Goal: Transaction & Acquisition: Download file/media

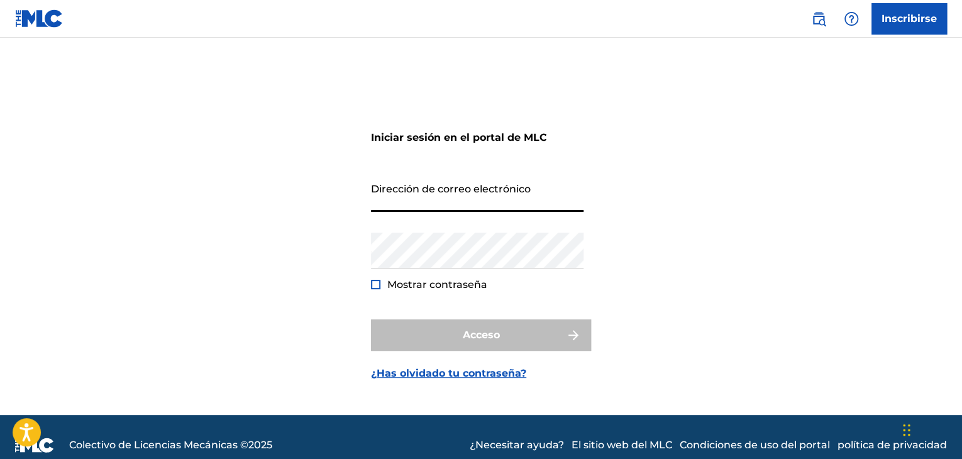
click at [385, 202] on input "Dirección de correo electrónico" at bounding box center [477, 194] width 213 height 36
type input "[EMAIL_ADDRESS][DOMAIN_NAME]"
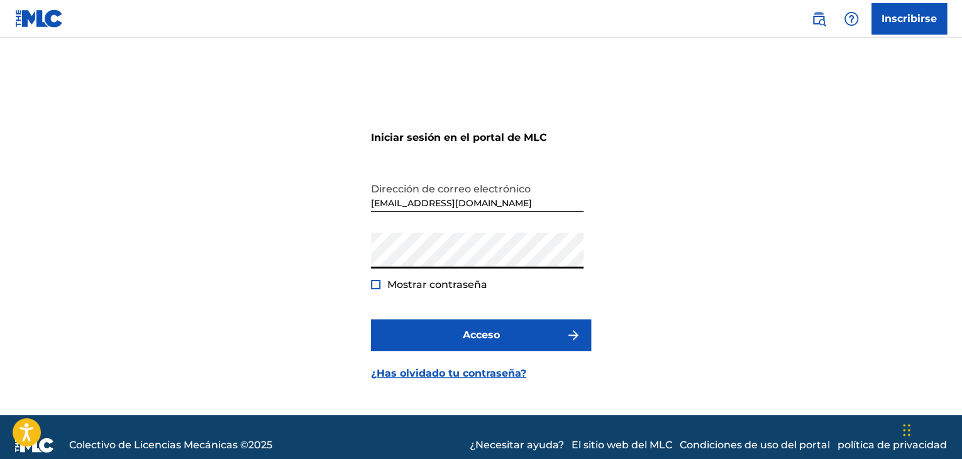
click at [377, 287] on div at bounding box center [375, 284] width 9 height 9
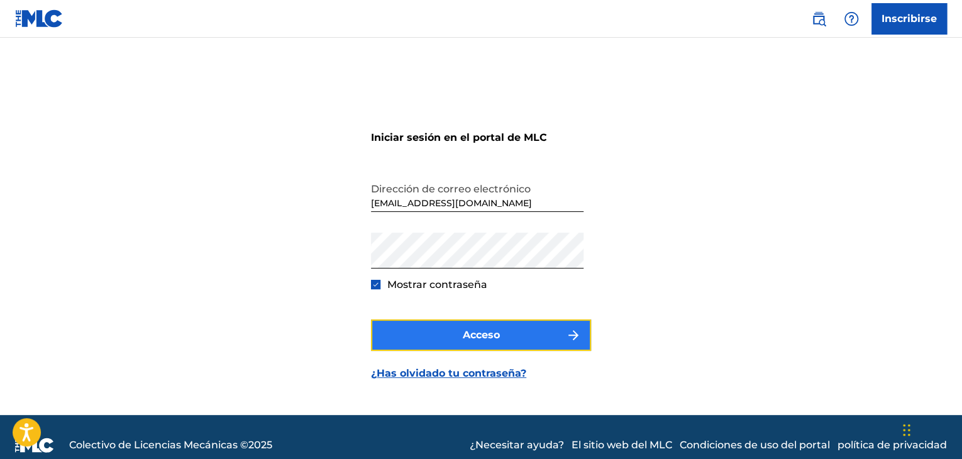
click at [422, 340] on button "Acceso" at bounding box center [481, 335] width 220 height 31
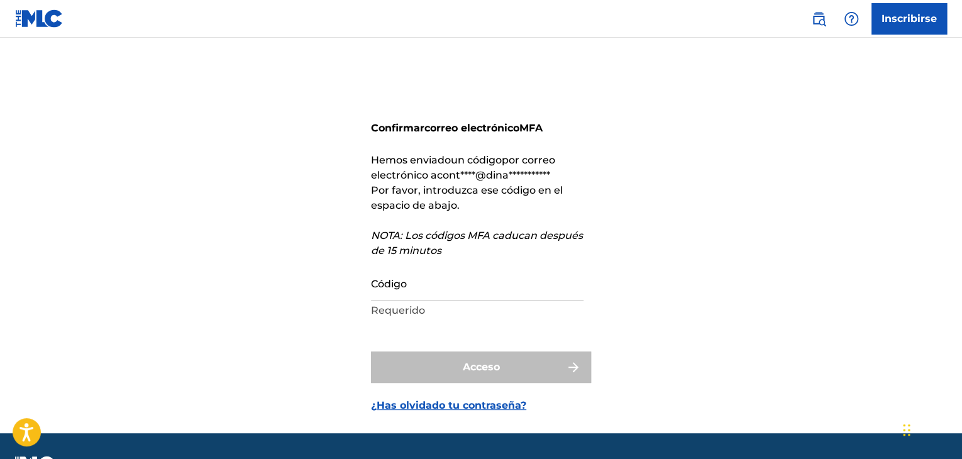
click at [396, 303] on p "Requerido" at bounding box center [477, 310] width 213 height 15
click at [395, 292] on input "Código" at bounding box center [477, 283] width 213 height 36
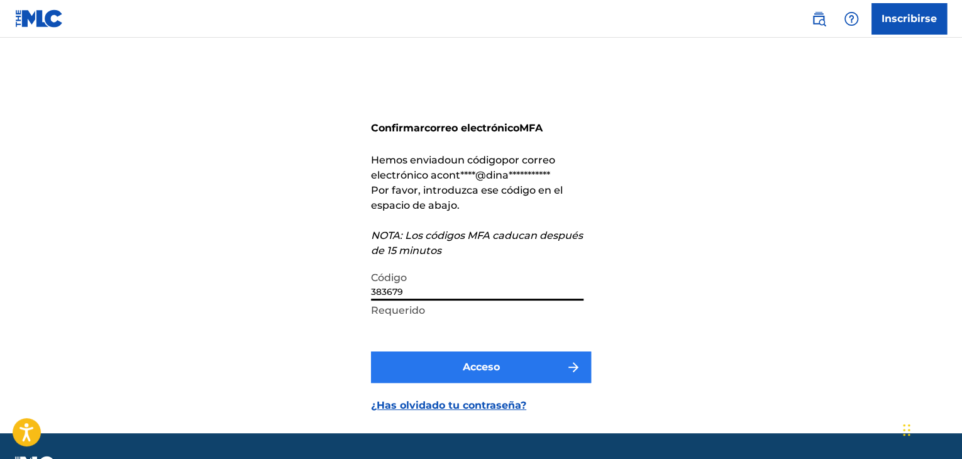
type input "383679"
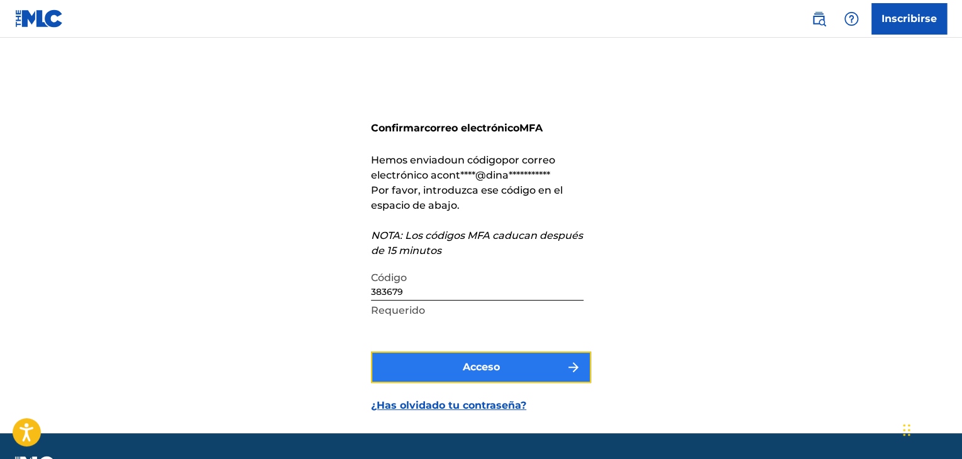
click at [472, 364] on font "Acceso" at bounding box center [481, 367] width 37 height 12
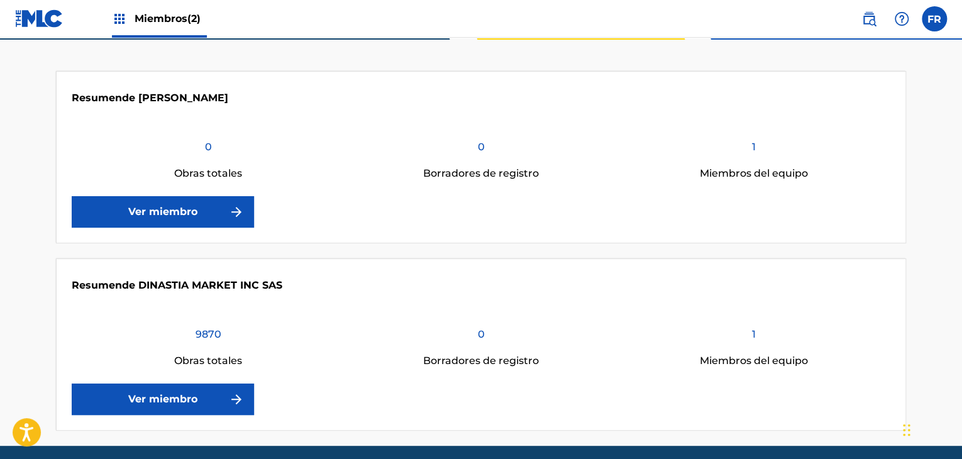
scroll to position [277, 0]
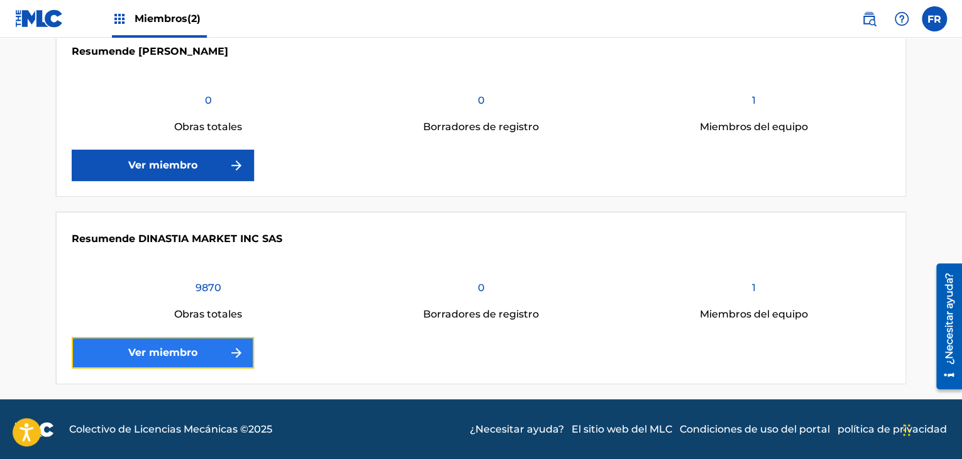
click at [199, 345] on link "Ver miembro" at bounding box center [163, 352] width 182 height 31
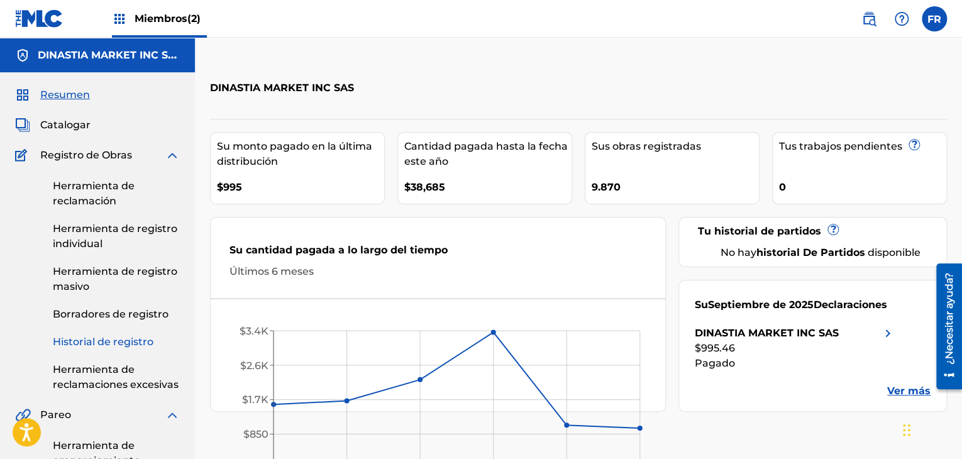
click at [109, 344] on font "Historial de registro" at bounding box center [103, 342] width 101 height 12
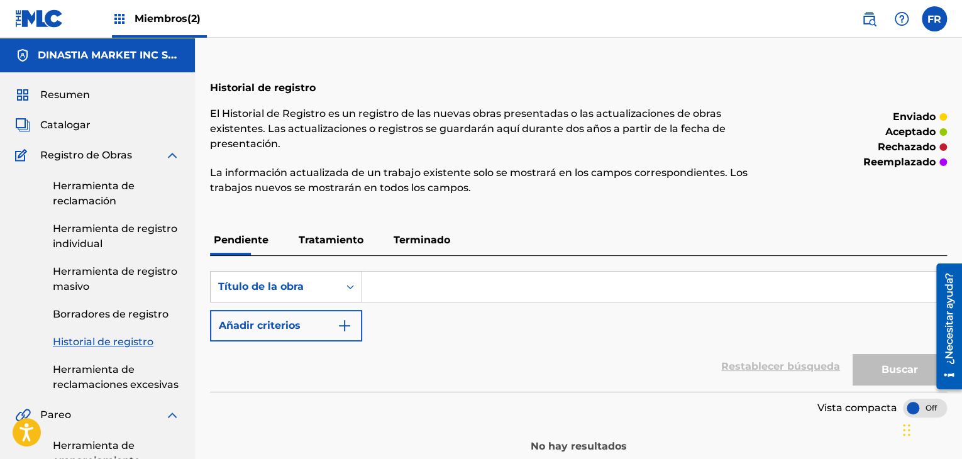
scroll to position [63, 0]
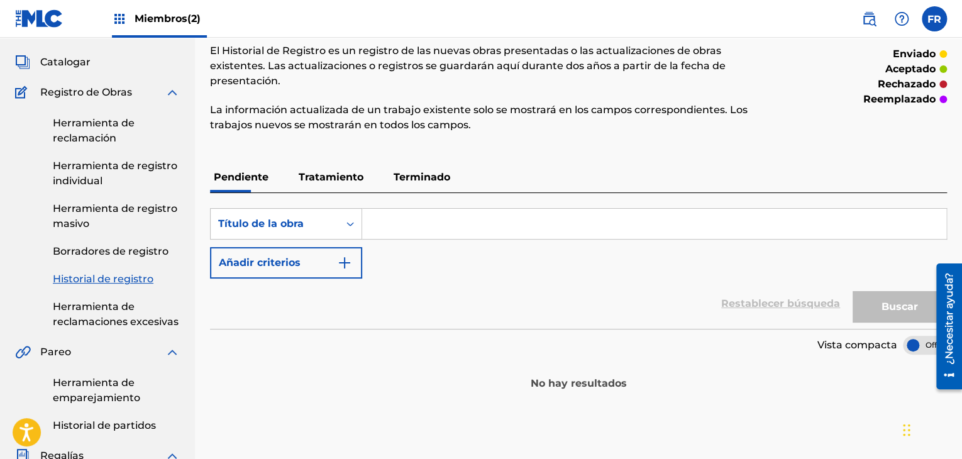
click at [411, 171] on font "Terminado" at bounding box center [422, 177] width 57 height 12
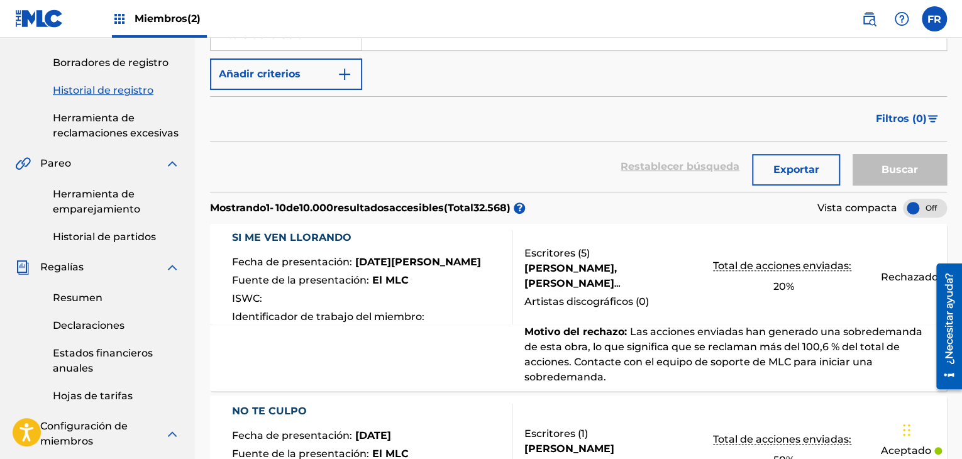
scroll to position [315, 0]
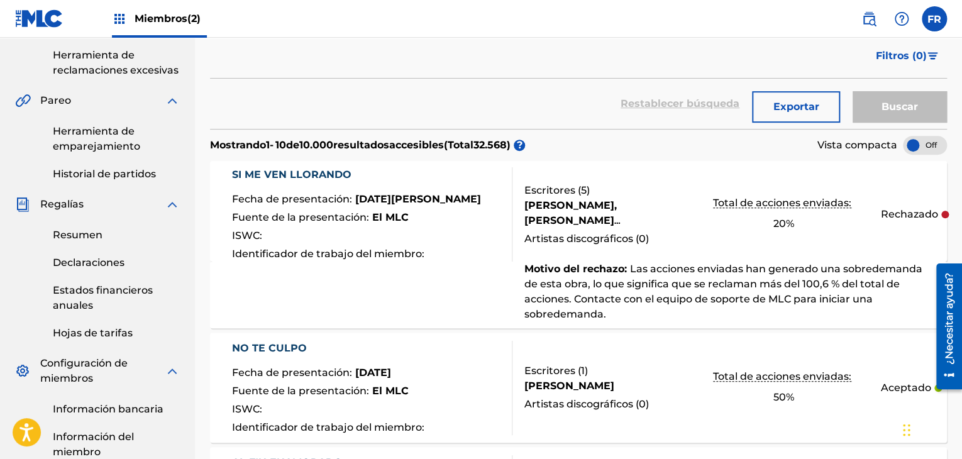
click at [788, 218] on font "%" at bounding box center [790, 224] width 8 height 12
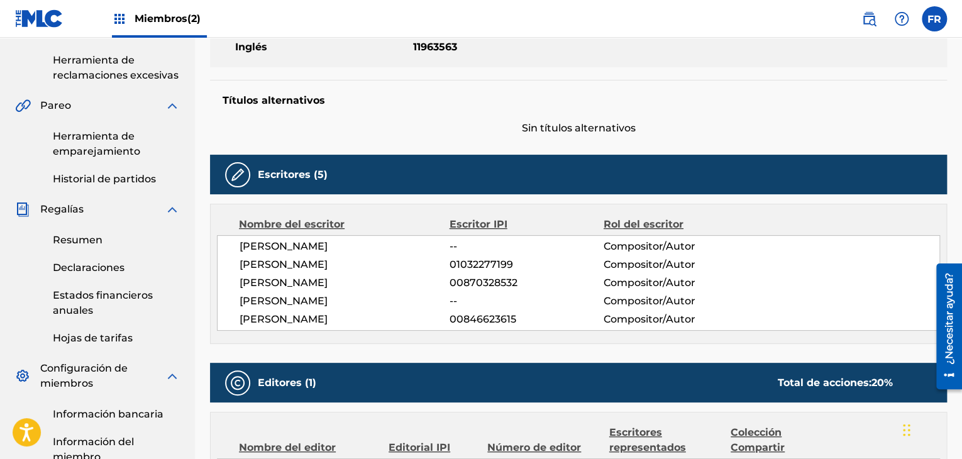
scroll to position [63, 0]
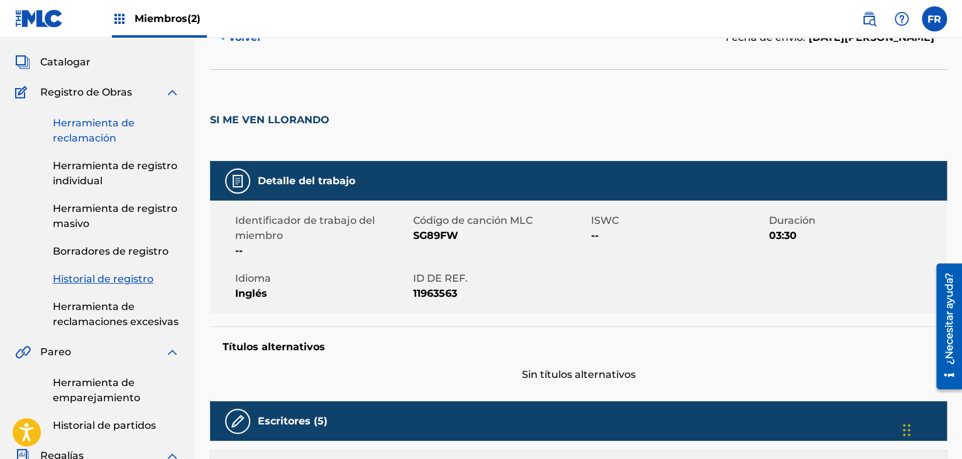
click at [96, 131] on link "Herramienta de reclamación" at bounding box center [116, 131] width 127 height 30
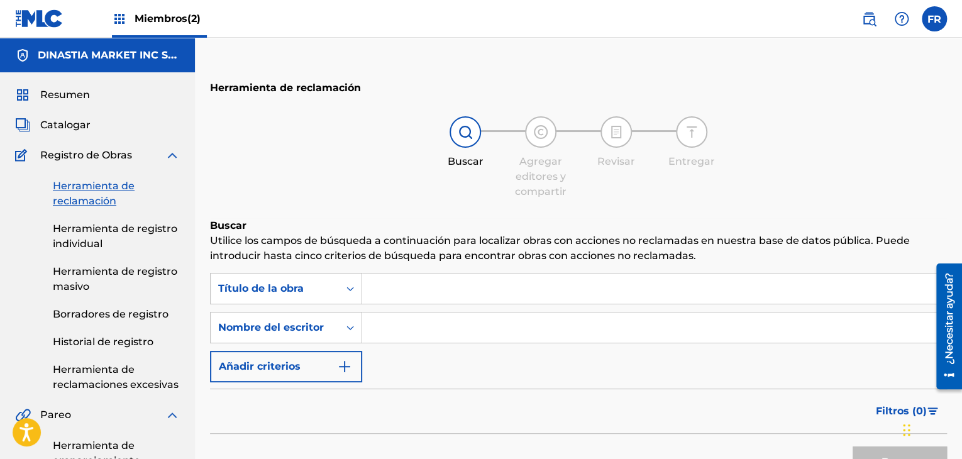
click at [418, 298] on input "Formulario de búsqueda" at bounding box center [654, 289] width 584 height 30
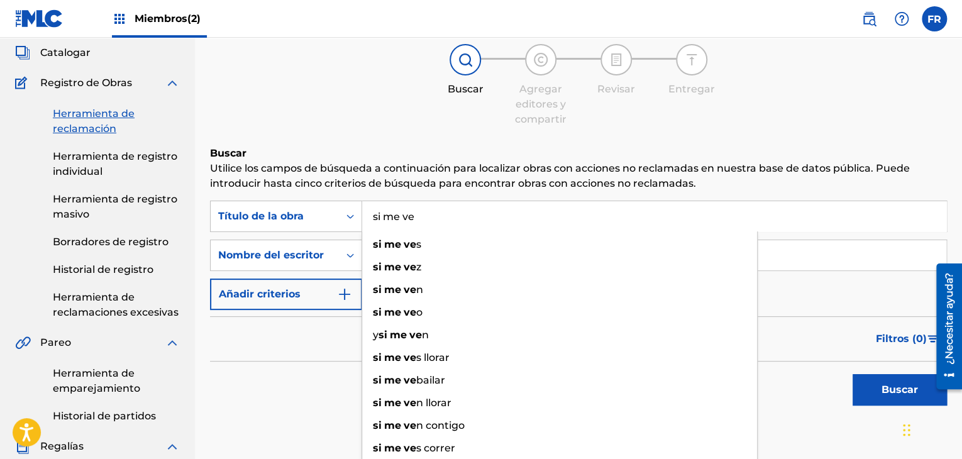
scroll to position [126, 0]
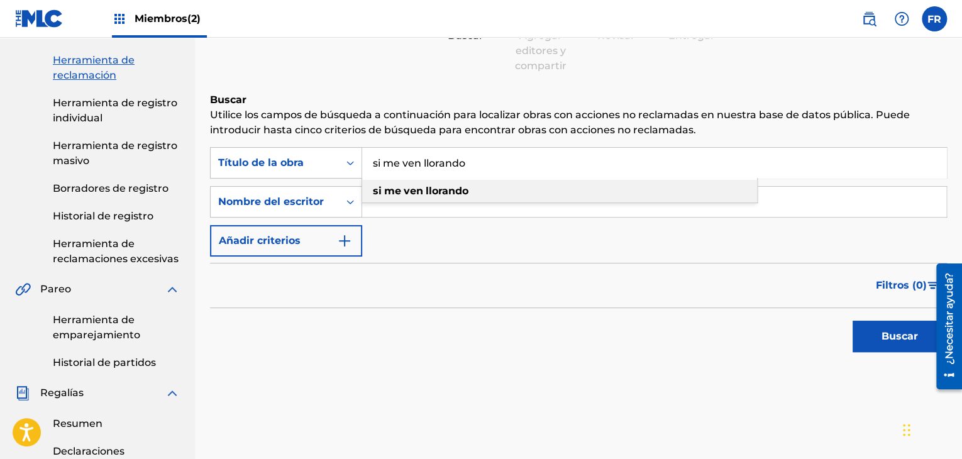
type input "si me ven llorando"
click at [450, 192] on strong "llorando" at bounding box center [447, 191] width 43 height 12
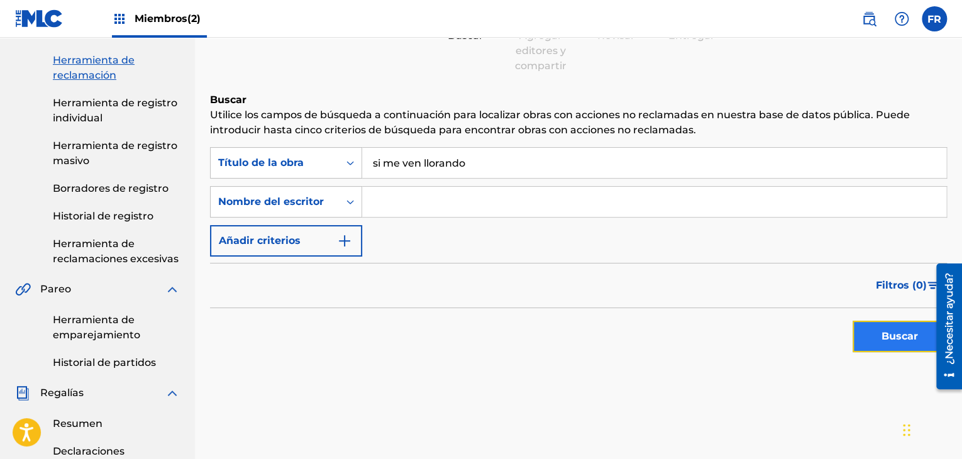
click at [883, 332] on font "Buscar" at bounding box center [900, 336] width 36 height 12
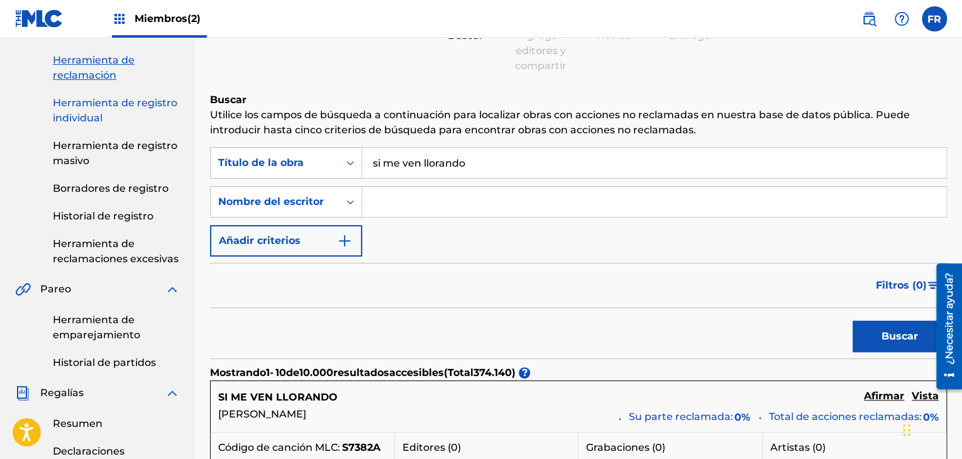
click at [104, 108] on font "Herramienta de registro individual" at bounding box center [115, 110] width 125 height 27
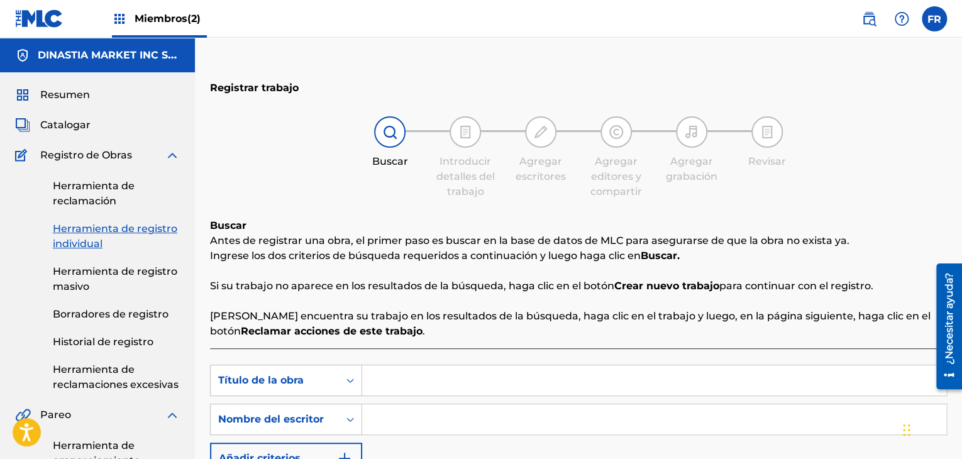
click at [413, 388] on input "Formulario de búsqueda" at bounding box center [654, 380] width 584 height 30
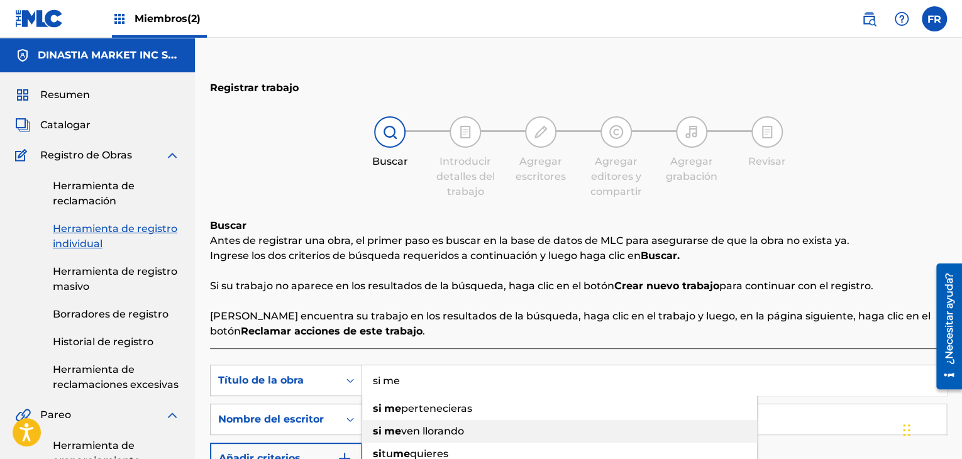
click at [408, 433] on span "ven llorando" at bounding box center [432, 431] width 63 height 12
type input "si me ven llorando"
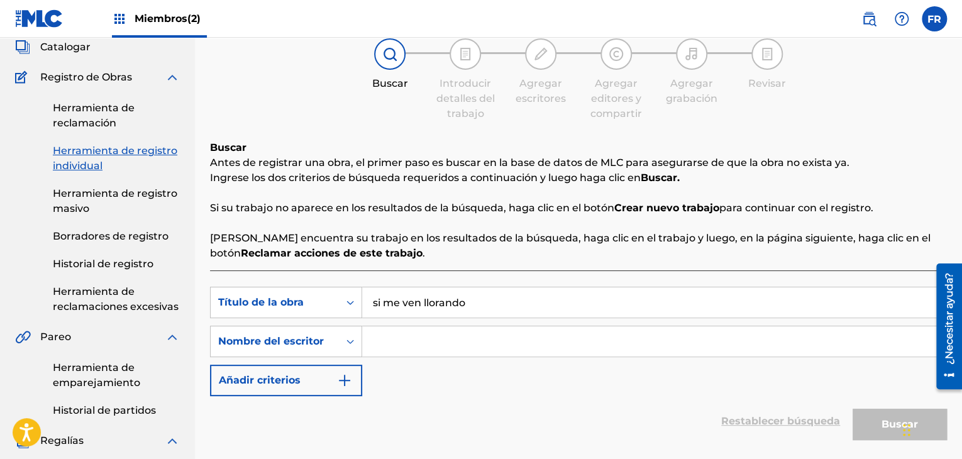
scroll to position [252, 0]
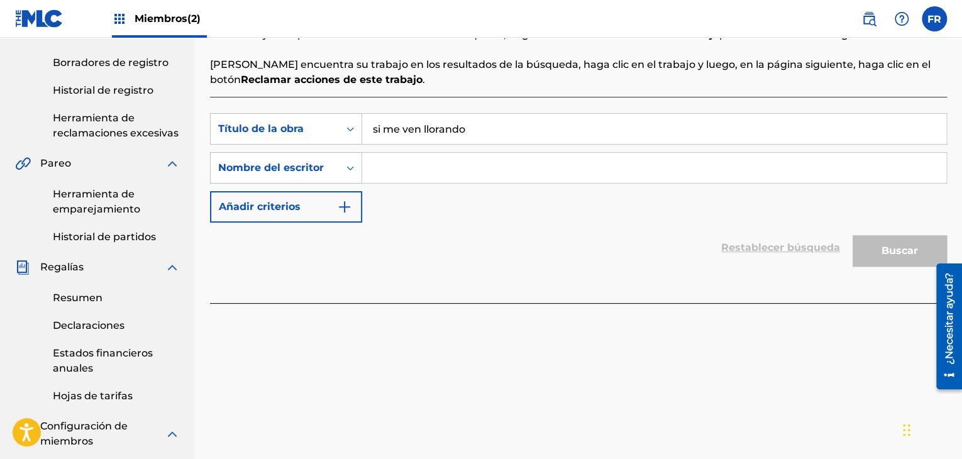
click at [417, 167] on input "Formulario de búsqueda" at bounding box center [654, 168] width 584 height 30
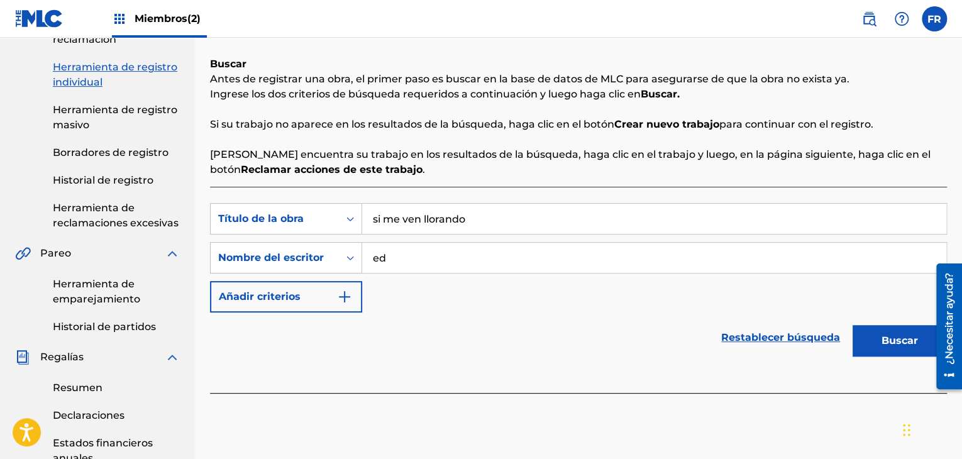
scroll to position [63, 0]
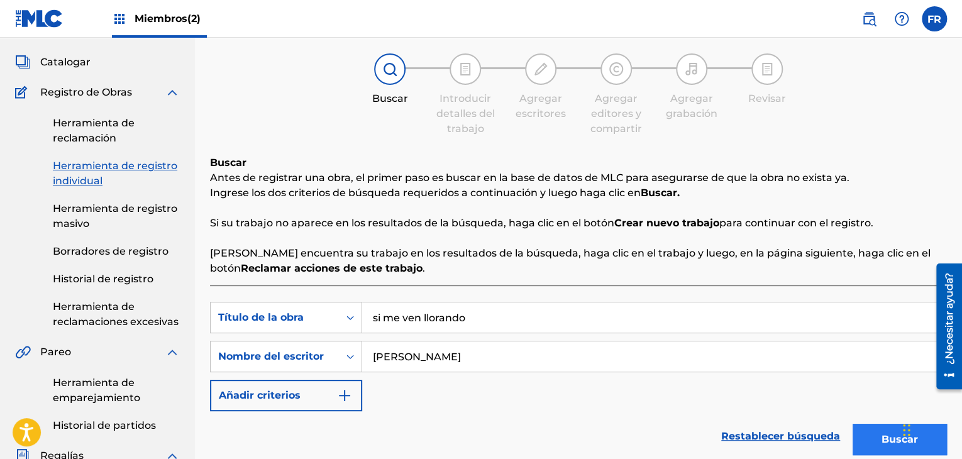
type input "[PERSON_NAME]"
click at [873, 441] on button "Buscar" at bounding box center [900, 439] width 94 height 31
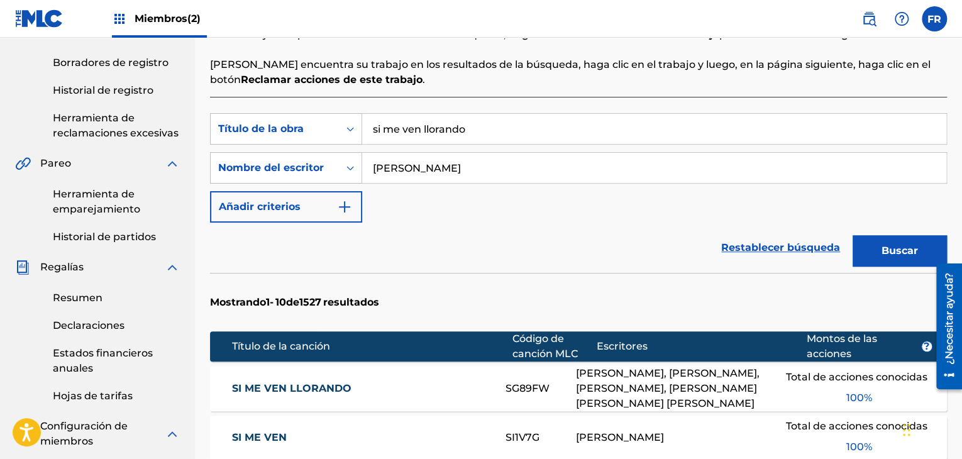
scroll to position [315, 0]
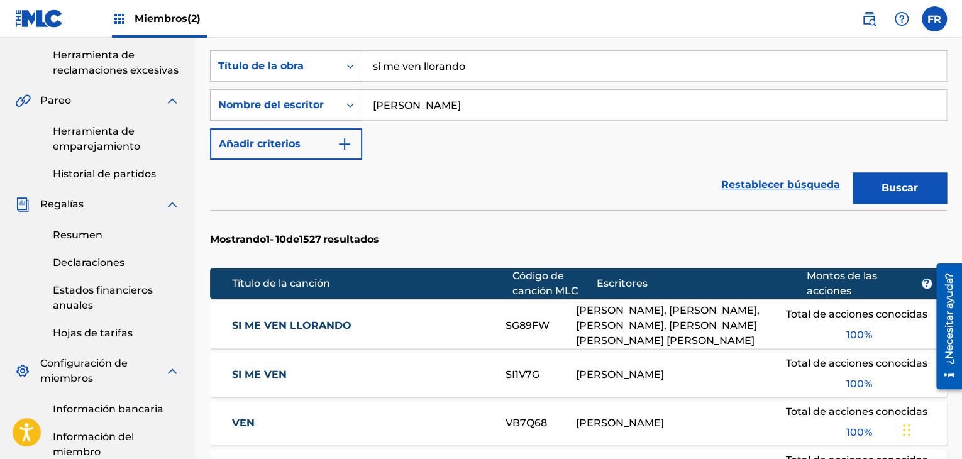
click at [601, 321] on font "[PERSON_NAME], [PERSON_NAME], [PERSON_NAME], [PERSON_NAME] [PERSON_NAME] [PERSO…" at bounding box center [668, 325] width 184 height 42
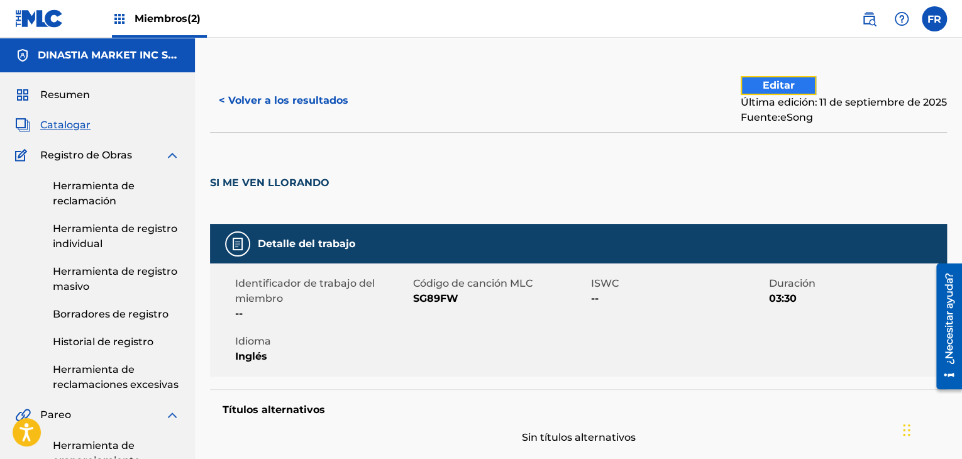
click at [756, 93] on button "Editar" at bounding box center [778, 85] width 75 height 19
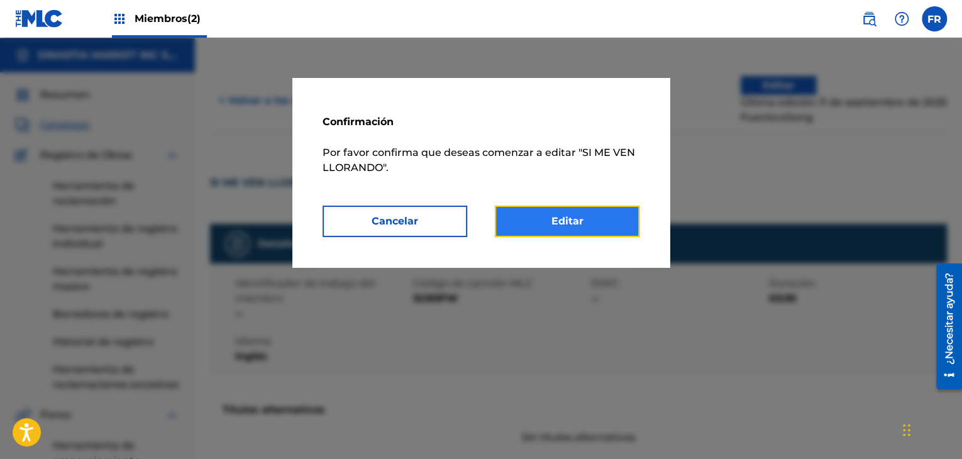
click at [571, 220] on font "Editar" at bounding box center [568, 221] width 32 height 12
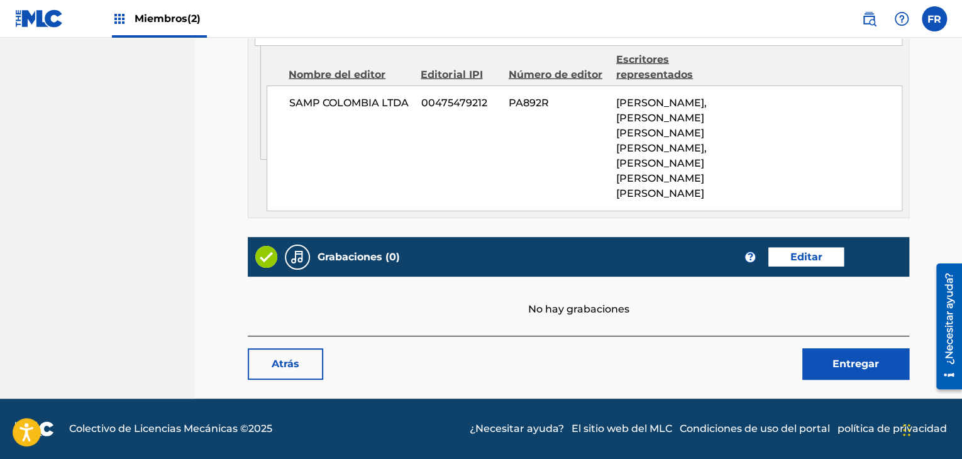
scroll to position [1553, 0]
click at [803, 258] on font "Editar" at bounding box center [807, 257] width 32 height 12
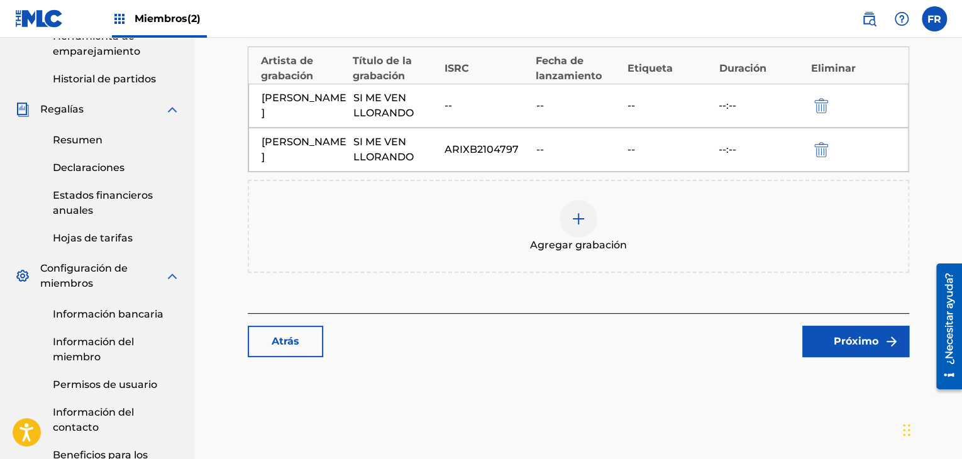
scroll to position [503, 0]
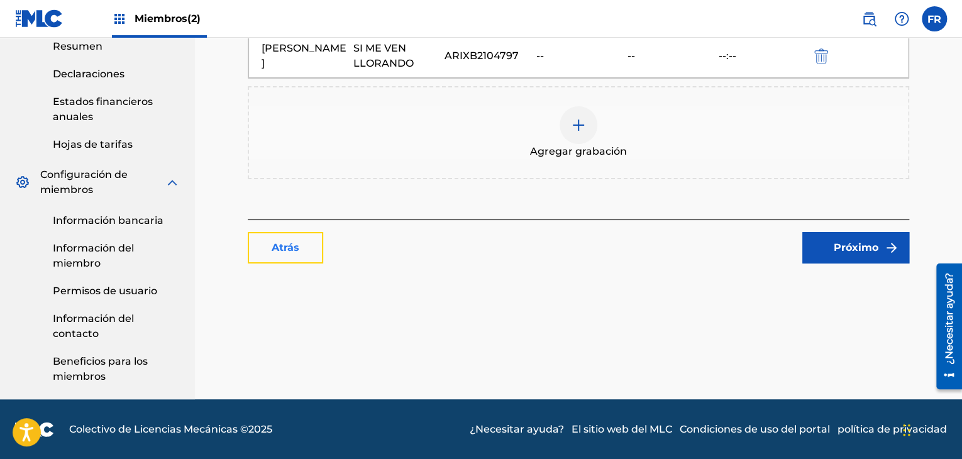
click at [277, 252] on font "Atrás" at bounding box center [286, 248] width 28 height 12
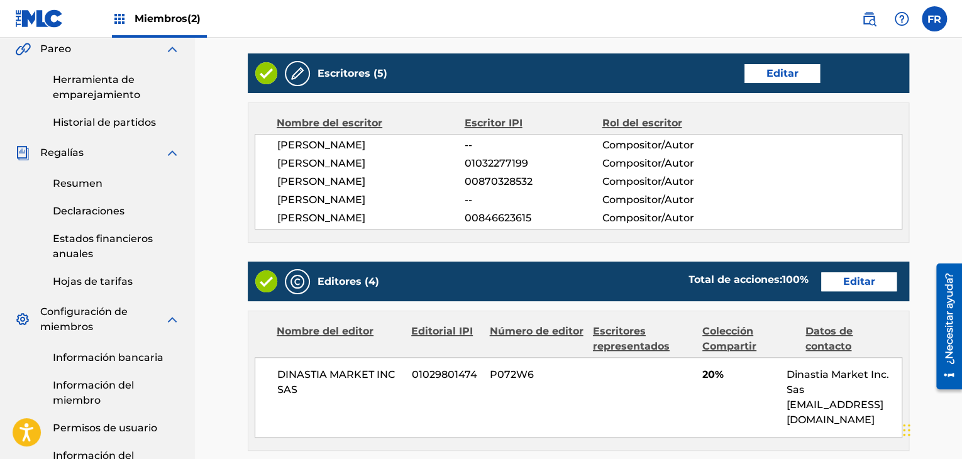
scroll to position [440, 0]
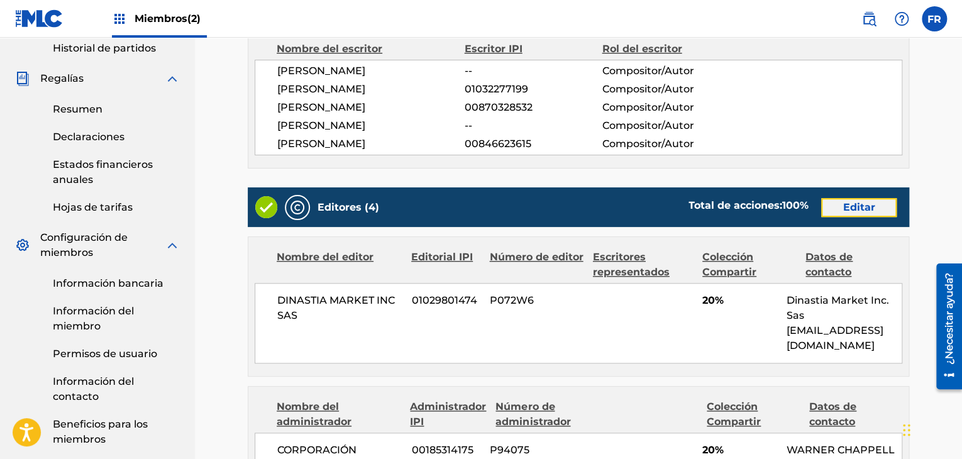
click at [848, 213] on font "Editar" at bounding box center [860, 207] width 32 height 12
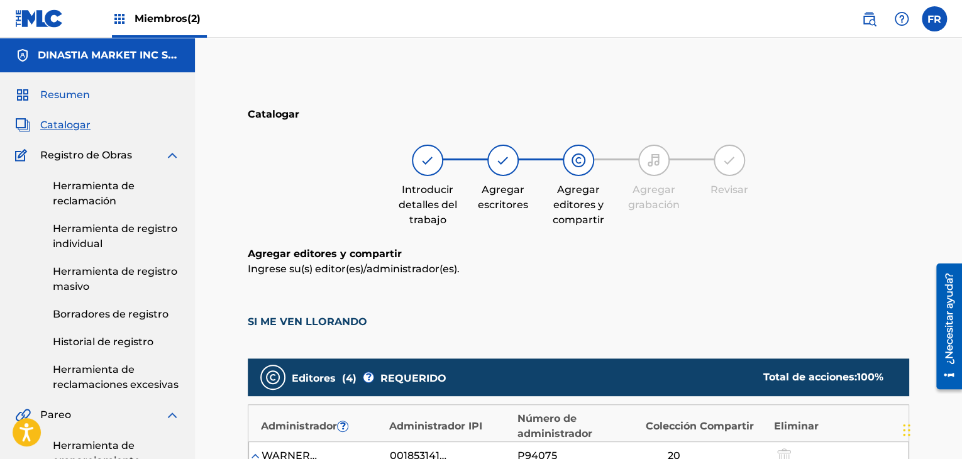
click at [63, 96] on font "Resumen" at bounding box center [65, 95] width 50 height 12
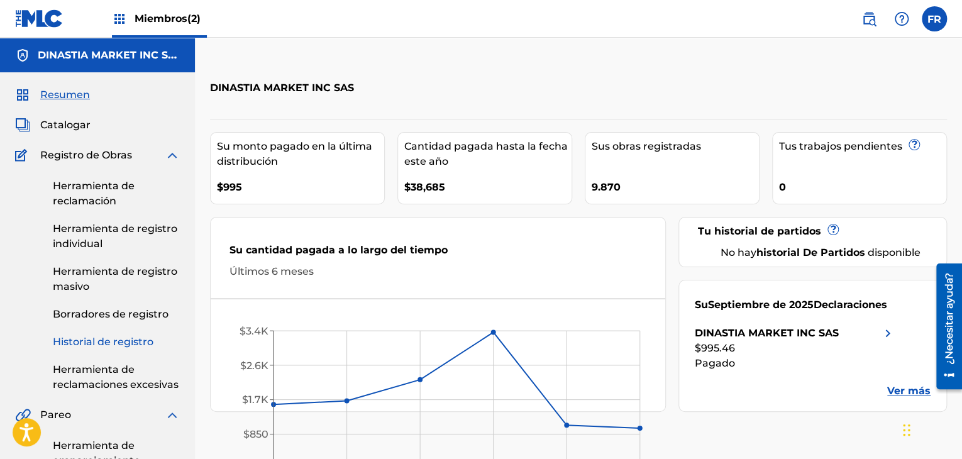
click at [114, 341] on font "Historial de registro" at bounding box center [103, 342] width 101 height 12
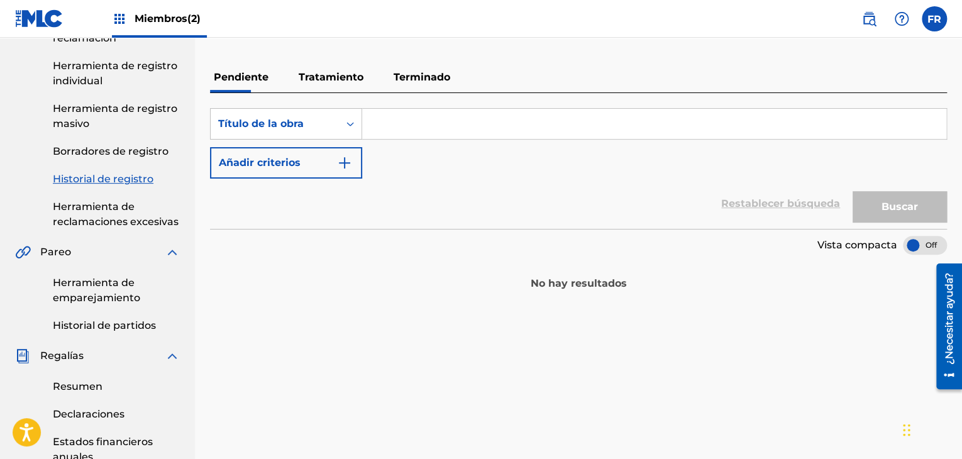
scroll to position [63, 0]
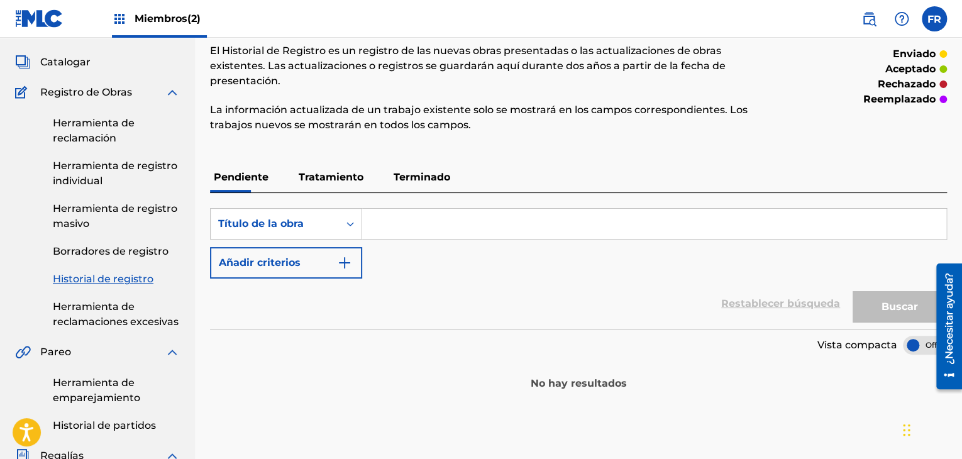
click at [394, 171] on font "Terminado" at bounding box center [422, 177] width 57 height 12
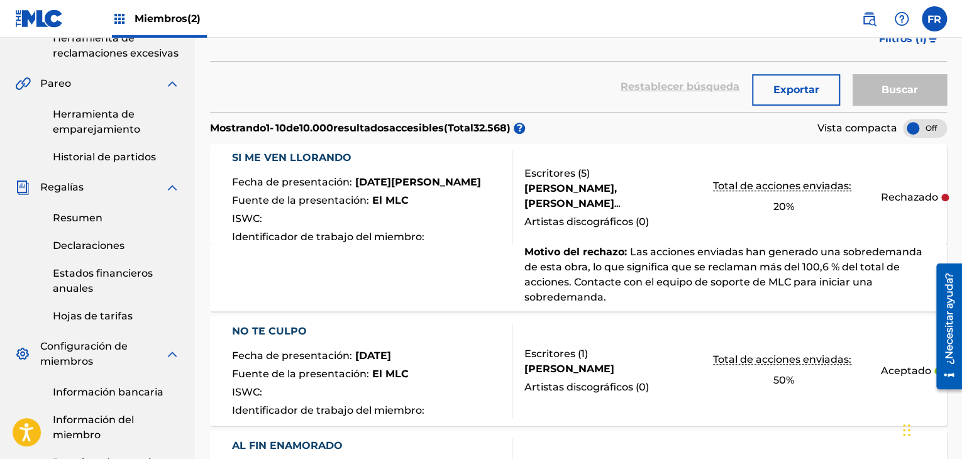
scroll to position [440, 0]
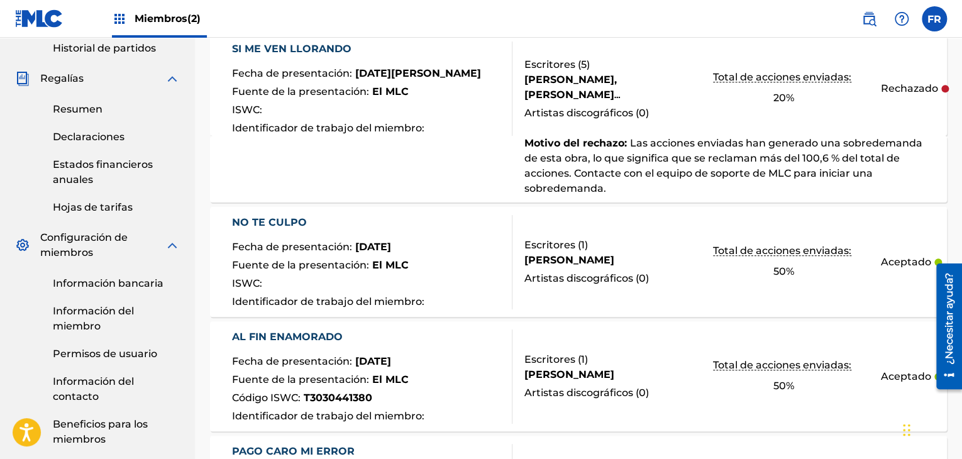
click at [586, 82] on font "[PERSON_NAME], [PERSON_NAME] [PERSON_NAME] [PERSON_NAME], [PERSON_NAME] [PERSON…" at bounding box center [571, 125] width 92 height 103
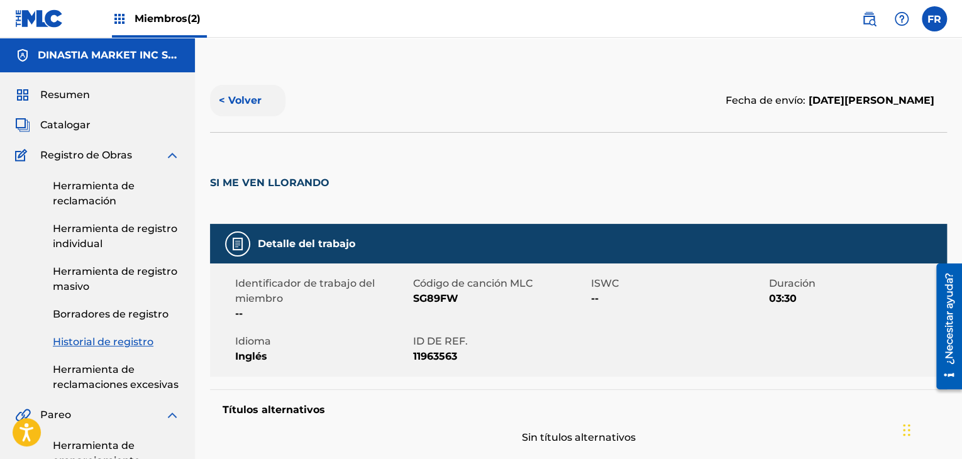
click at [254, 101] on font "< Volver" at bounding box center [240, 100] width 43 height 12
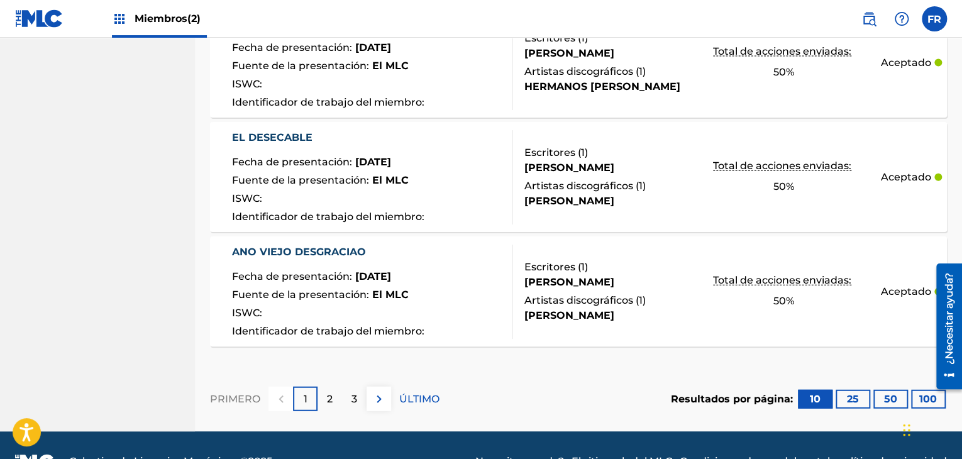
scroll to position [1402, 0]
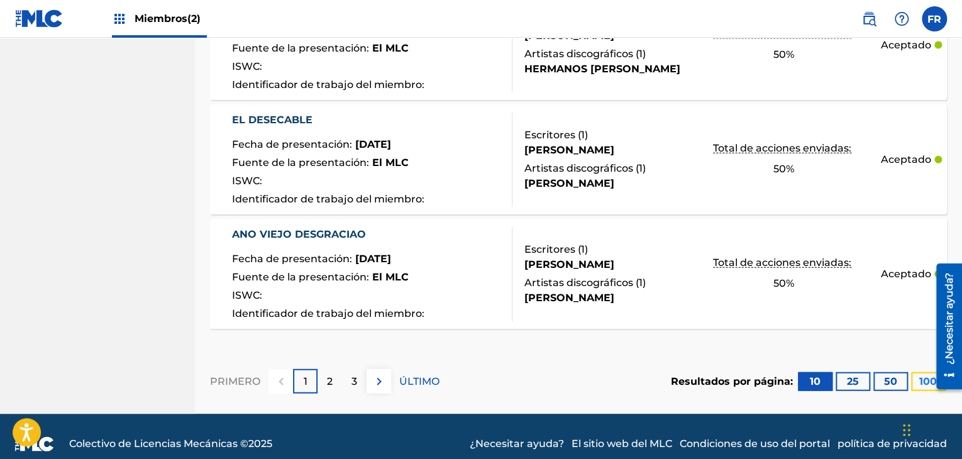
click at [923, 376] on font "100" at bounding box center [929, 382] width 18 height 12
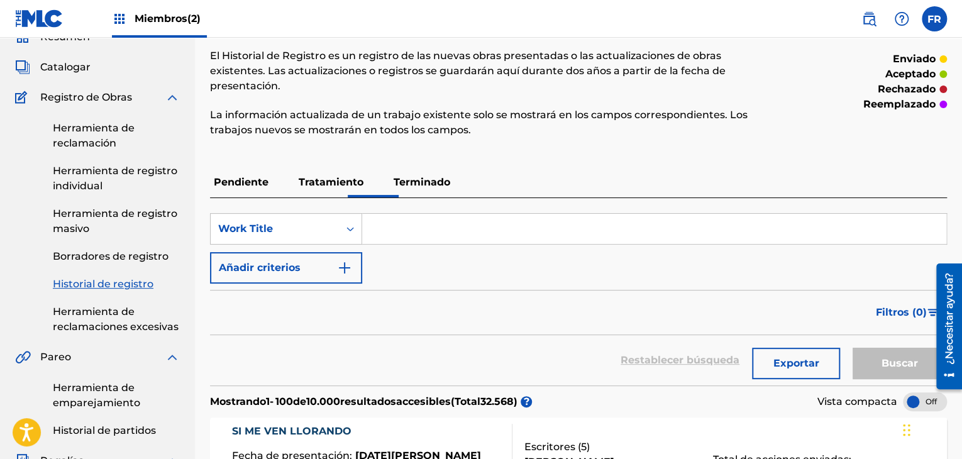
scroll to position [0, 0]
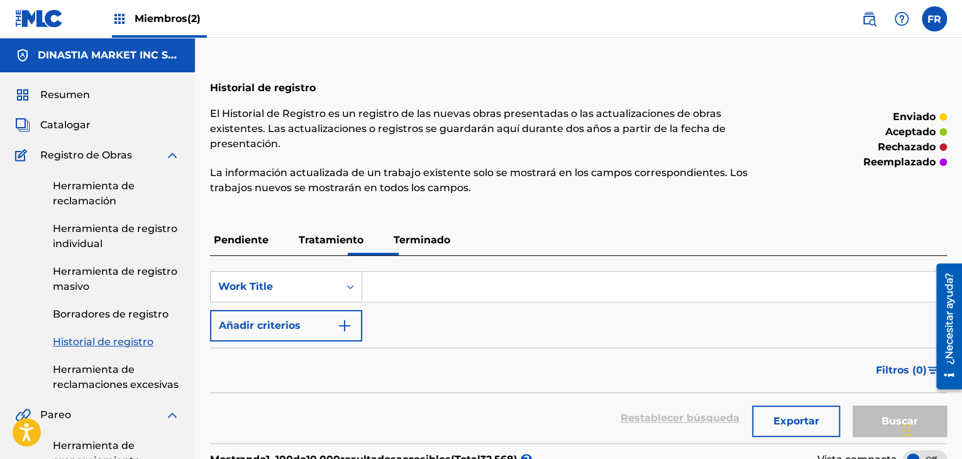
click at [430, 234] on font "Terminado" at bounding box center [422, 240] width 57 height 12
click at [237, 232] on p "Pendiente" at bounding box center [241, 240] width 62 height 30
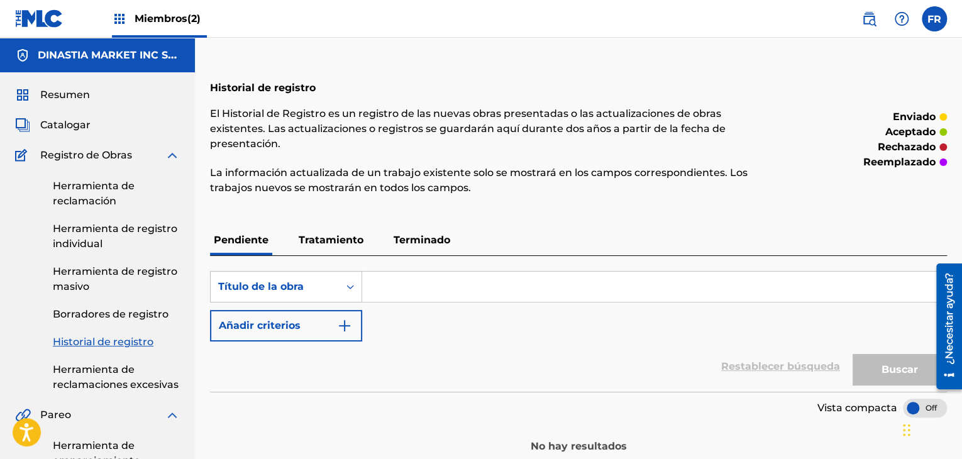
click at [337, 234] on font "Tratamiento" at bounding box center [331, 240] width 65 height 12
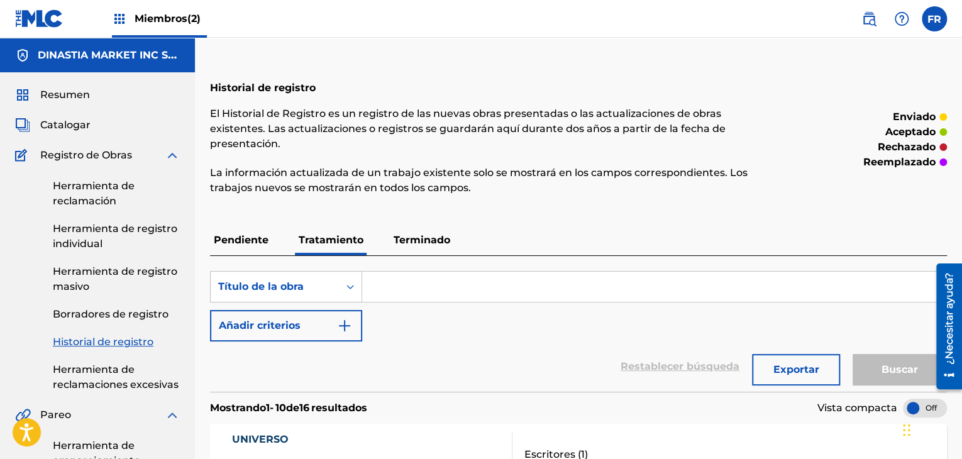
click at [422, 234] on font "Terminado" at bounding box center [422, 240] width 57 height 12
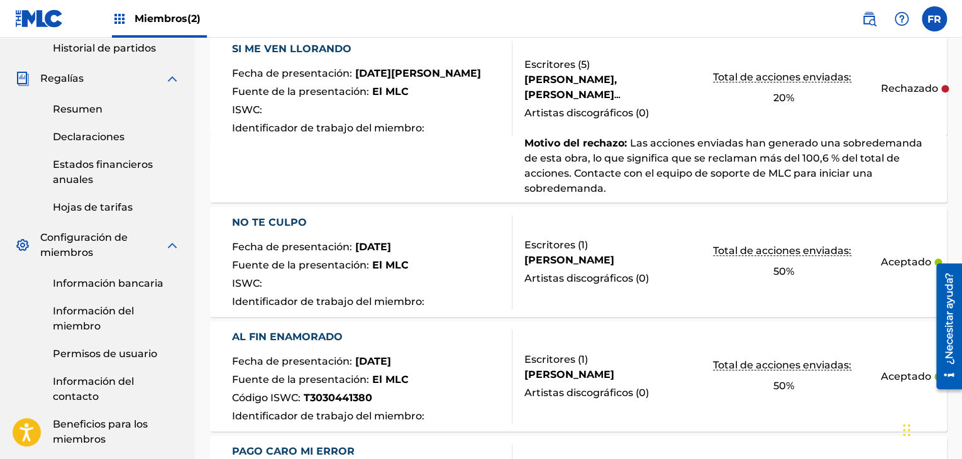
scroll to position [377, 0]
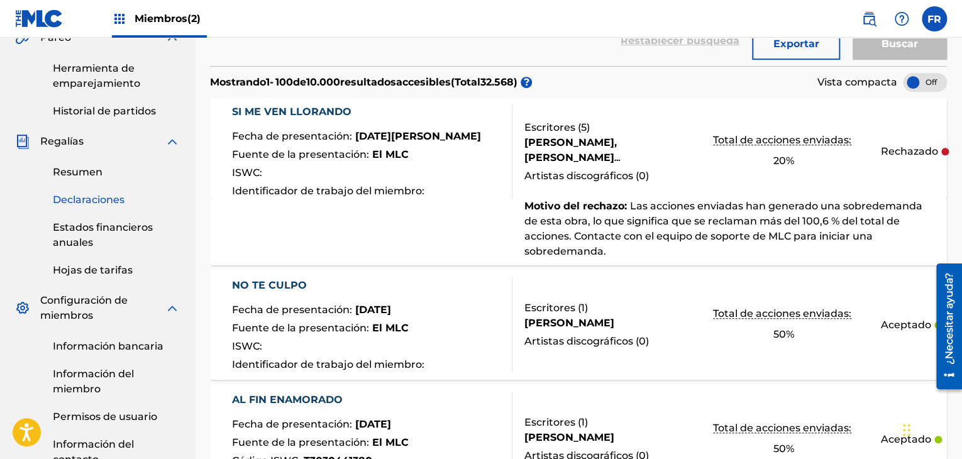
click at [92, 200] on font "Declaraciones" at bounding box center [89, 200] width 72 height 12
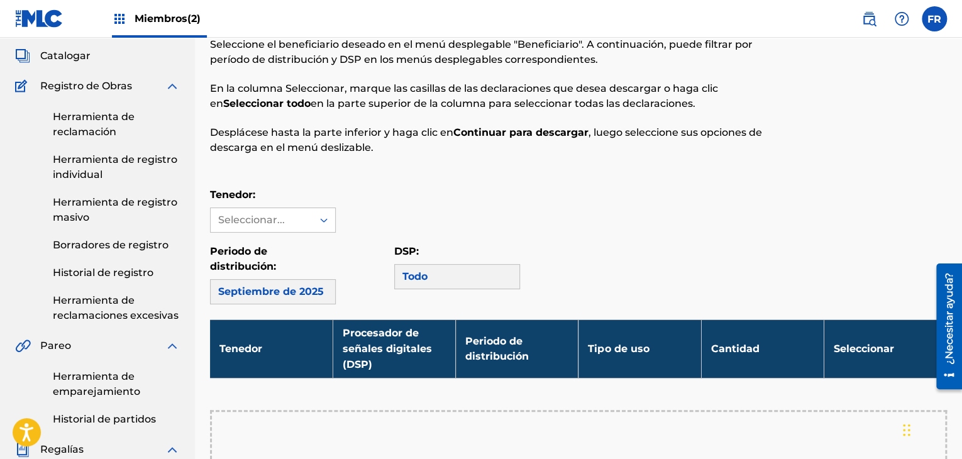
scroll to position [189, 0]
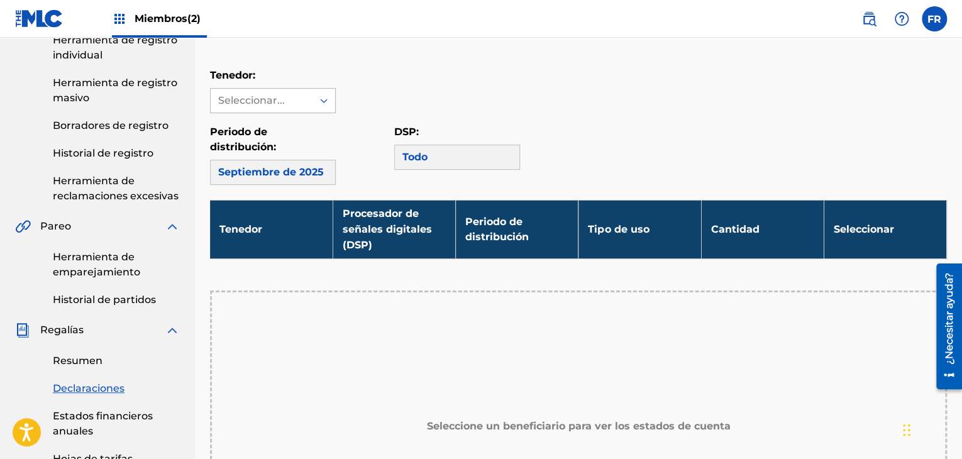
click at [276, 97] on font "Seleccionar..." at bounding box center [251, 100] width 67 height 12
click at [276, 131] on font "DINASTIA MARKET INC SAS" at bounding box center [266, 138] width 97 height 27
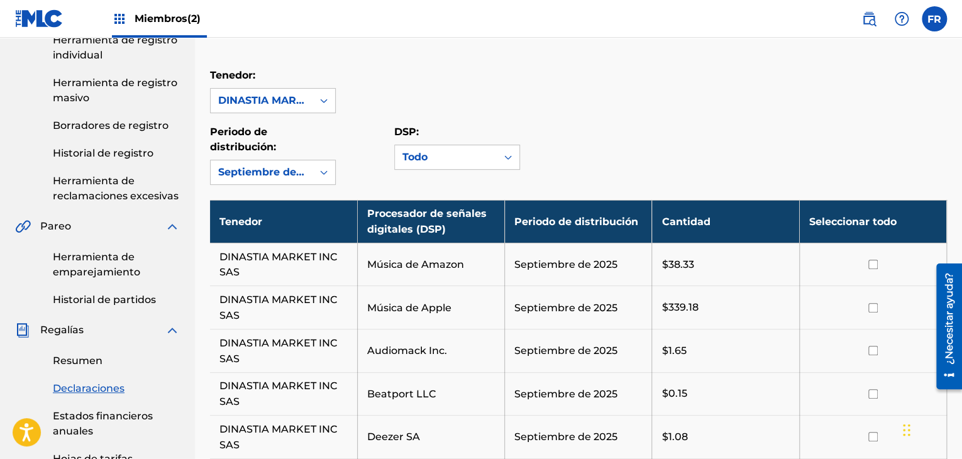
click at [877, 225] on font "Seleccionar todo" at bounding box center [853, 222] width 87 height 12
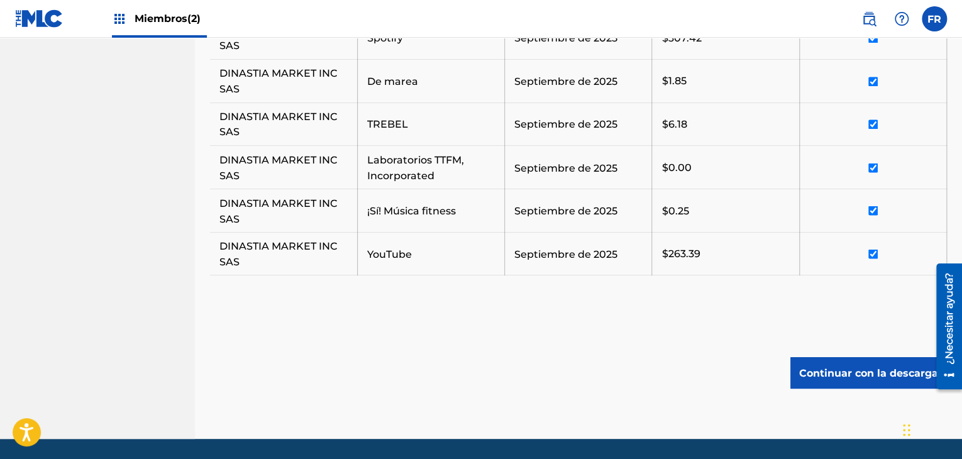
scroll to position [1069, 0]
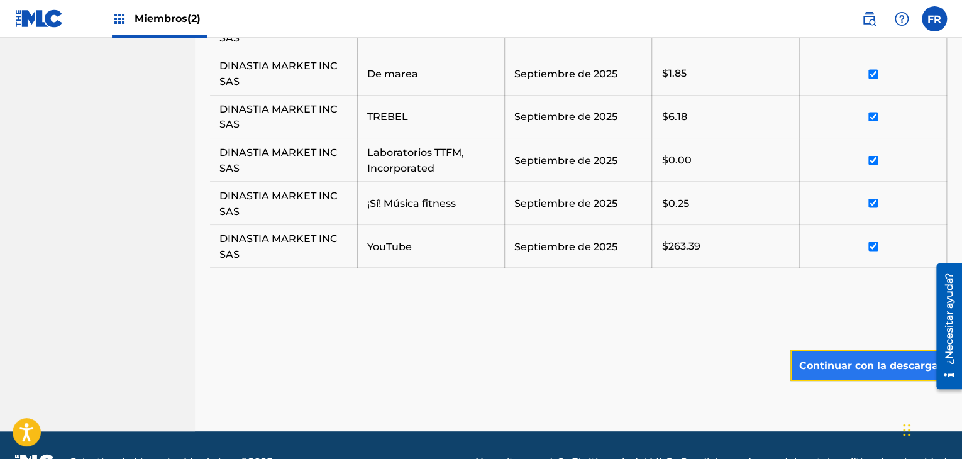
click at [835, 373] on font "Continuar con la descarga" at bounding box center [869, 365] width 139 height 15
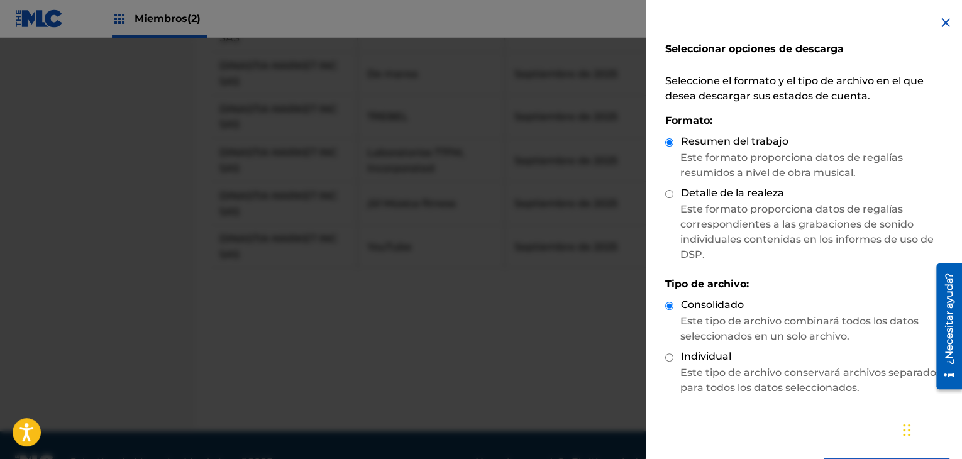
scroll to position [46, 0]
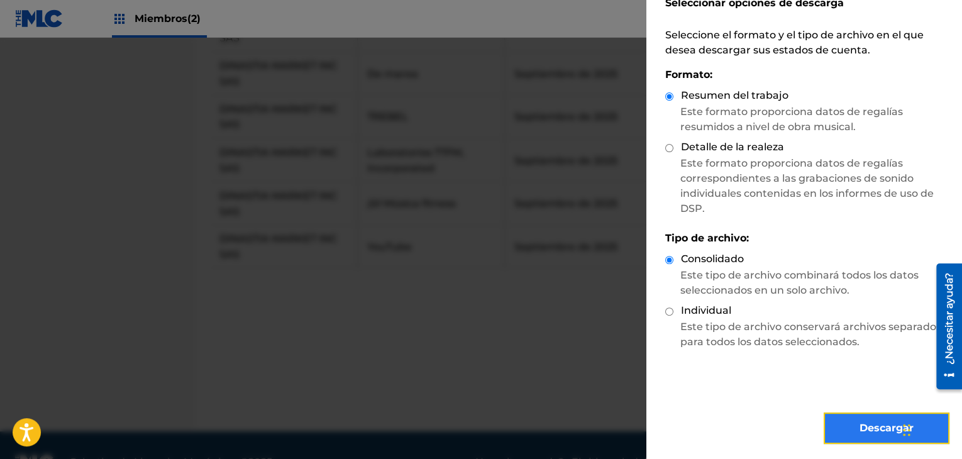
click at [860, 421] on font "Descargar" at bounding box center [887, 428] width 54 height 15
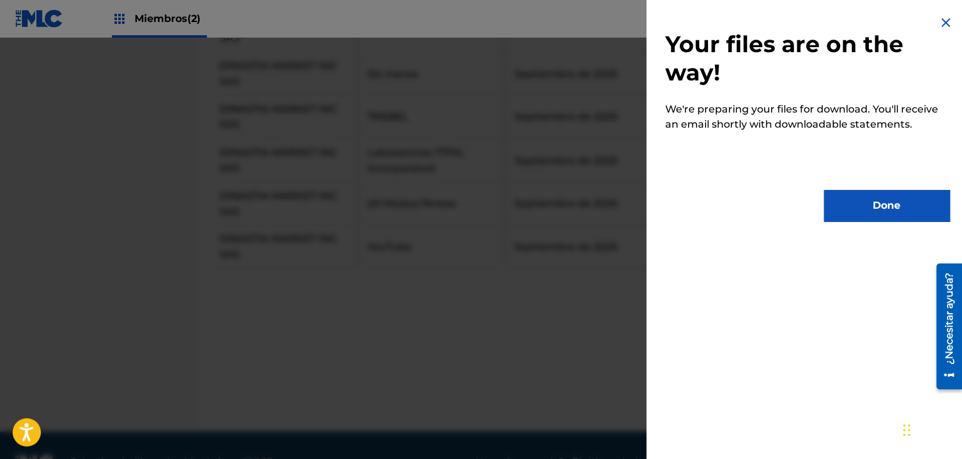
scroll to position [0, 0]
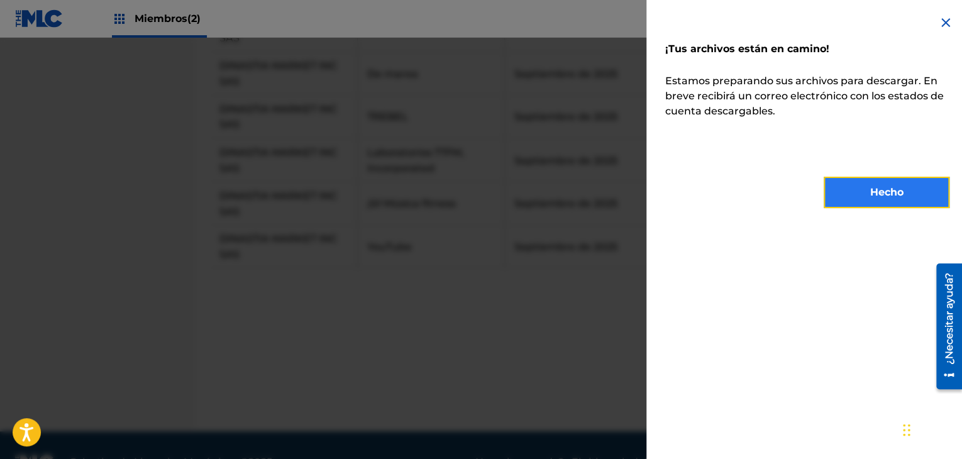
click at [856, 187] on button "Hecho" at bounding box center [887, 192] width 126 height 31
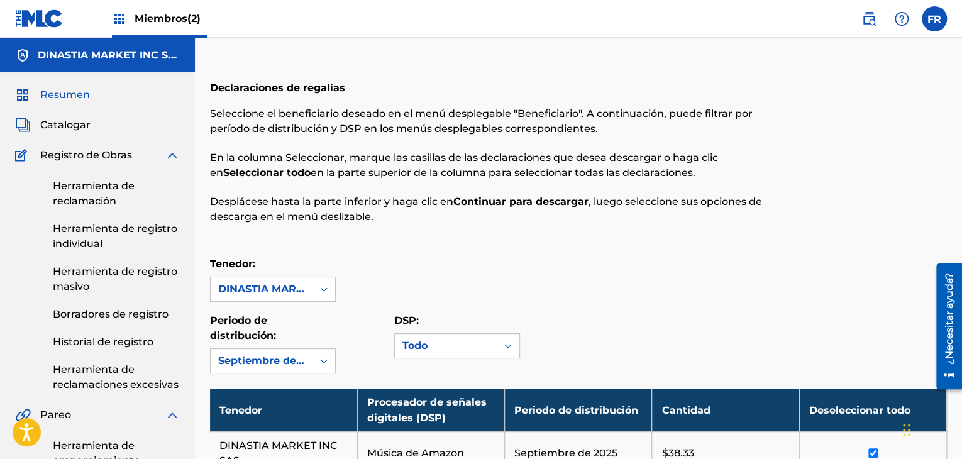
click at [81, 98] on font "Resumen" at bounding box center [65, 95] width 50 height 12
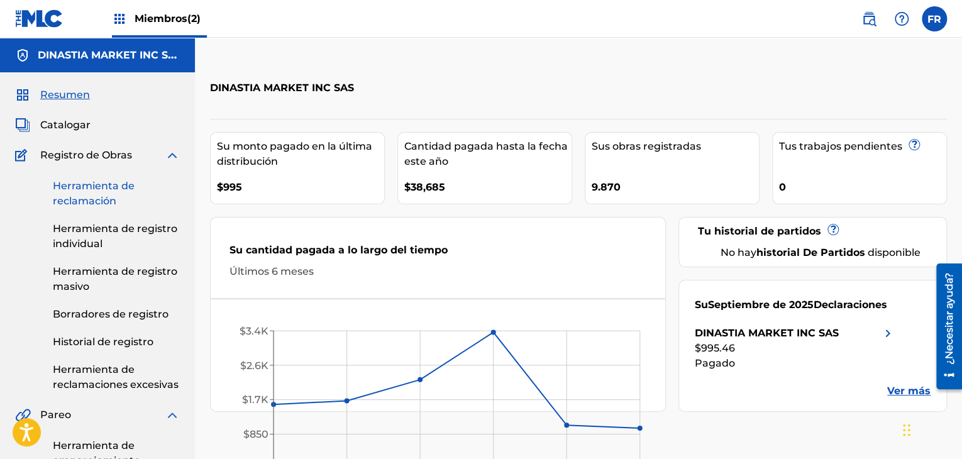
click at [101, 191] on font "Herramienta de reclamación" at bounding box center [94, 193] width 82 height 27
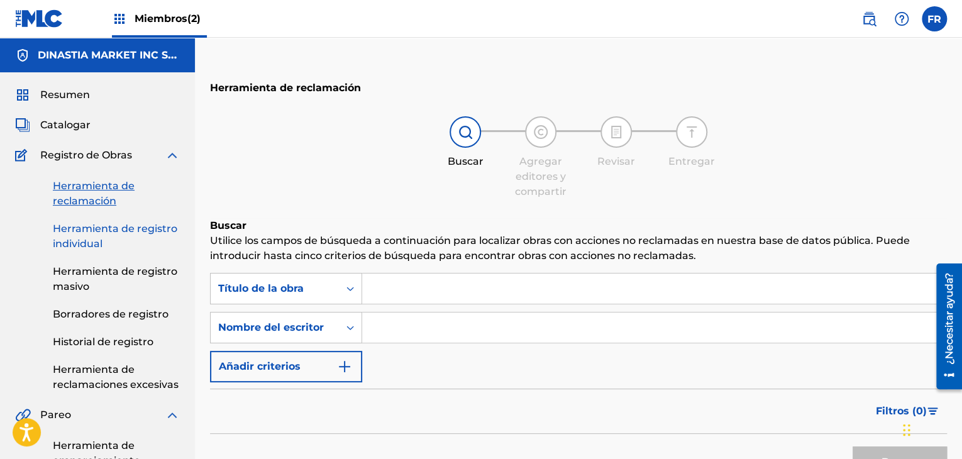
click at [151, 230] on font "Herramienta de registro individual" at bounding box center [115, 236] width 125 height 27
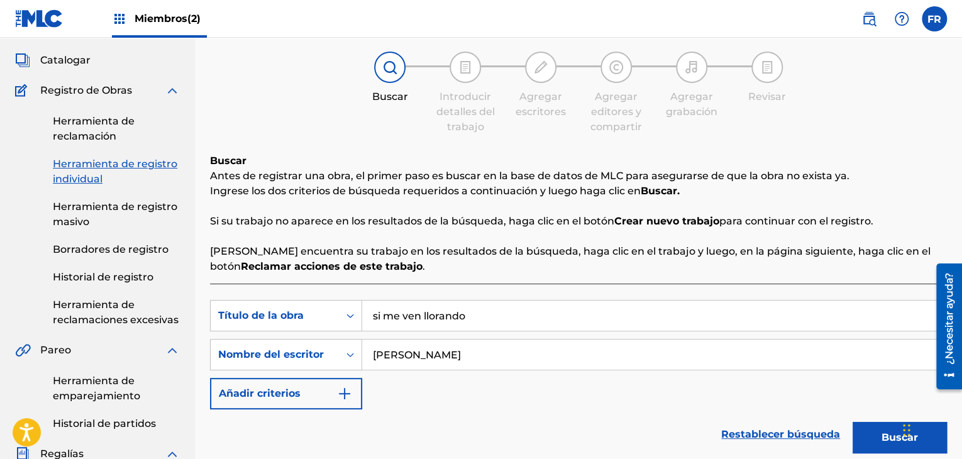
scroll to position [126, 0]
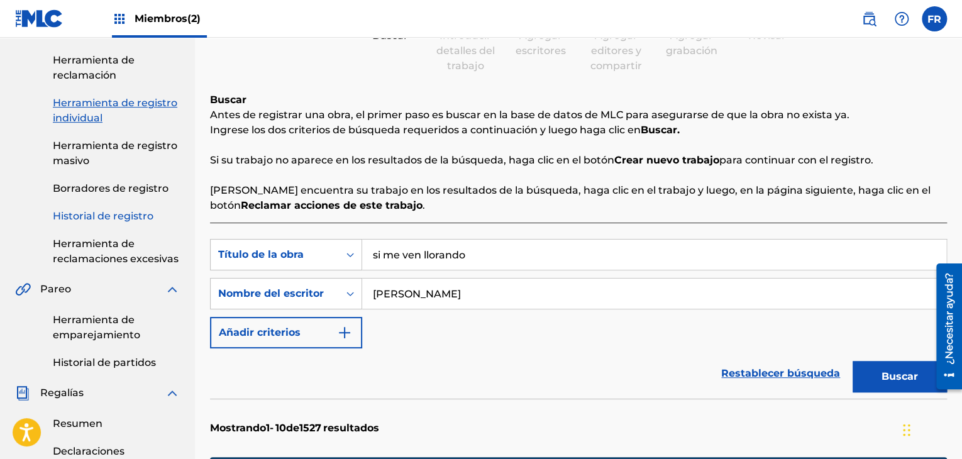
paste input "SE ACABO TU AVENTURA"
type input "SE ACABO TU AVENTURA"
click at [498, 360] on div "Restablecer búsqueda Buscar" at bounding box center [578, 374] width 737 height 50
drag, startPoint x: 443, startPoint y: 306, endPoint x: 296, endPoint y: 290, distance: 148.0
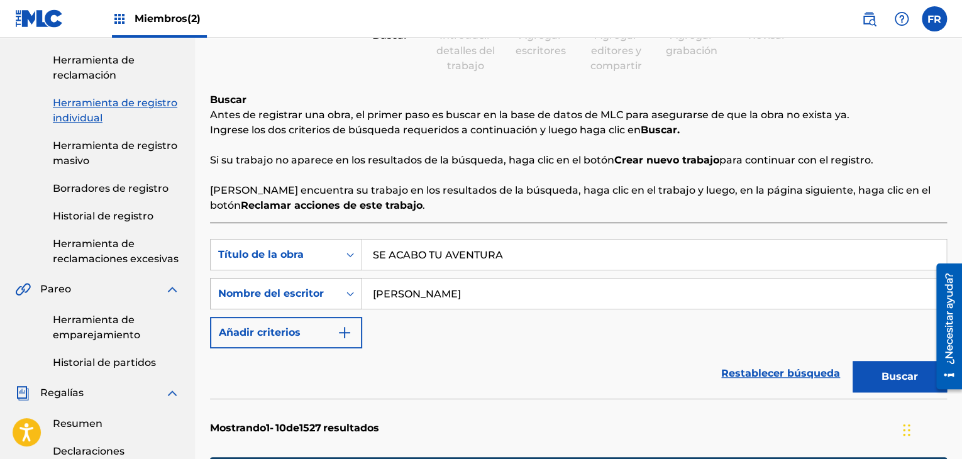
click at [296, 290] on div "Búsqueda con criterios7609de1f-7b0c-4b10-97ce-a767faf36977 Nombre del escritor …" at bounding box center [578, 293] width 737 height 31
paste input "[PERSON_NAME]"
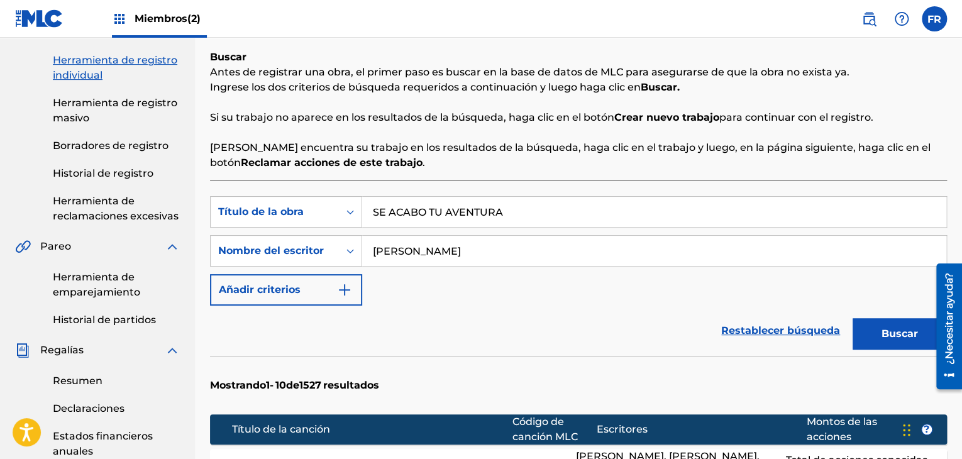
scroll to position [252, 0]
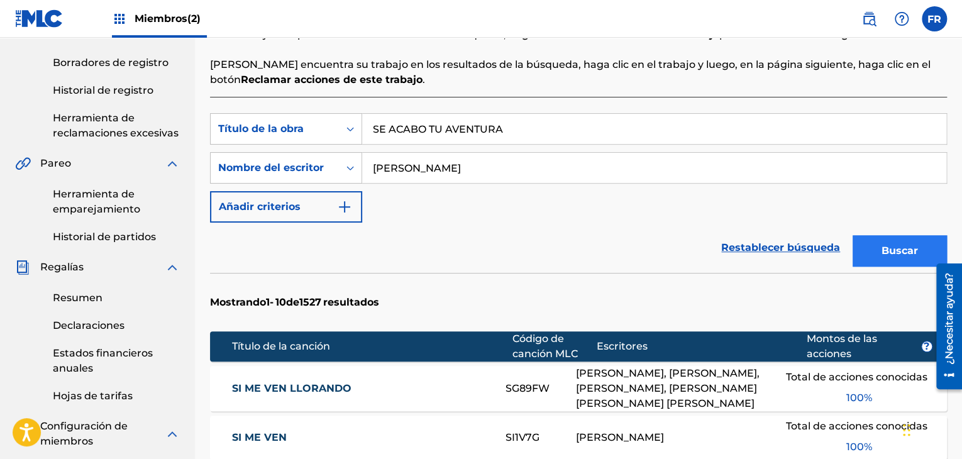
type input "[PERSON_NAME]"
click at [874, 254] on button "Buscar" at bounding box center [900, 250] width 94 height 31
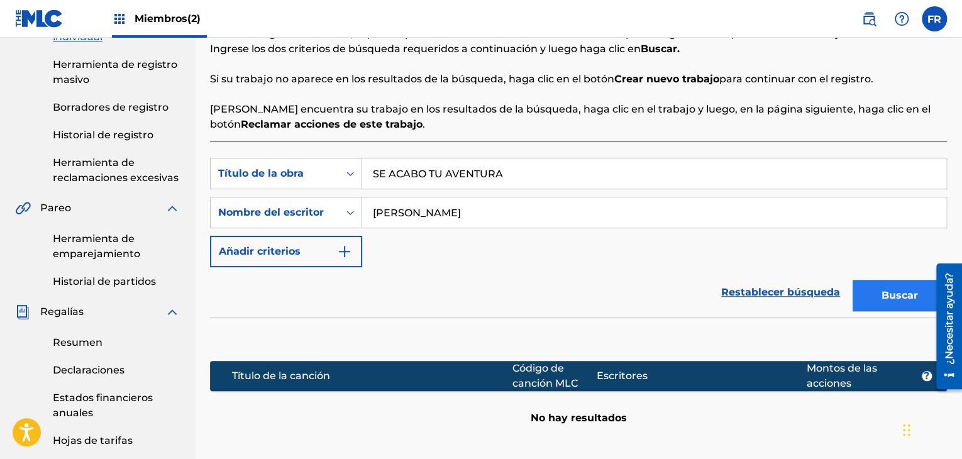
scroll to position [189, 0]
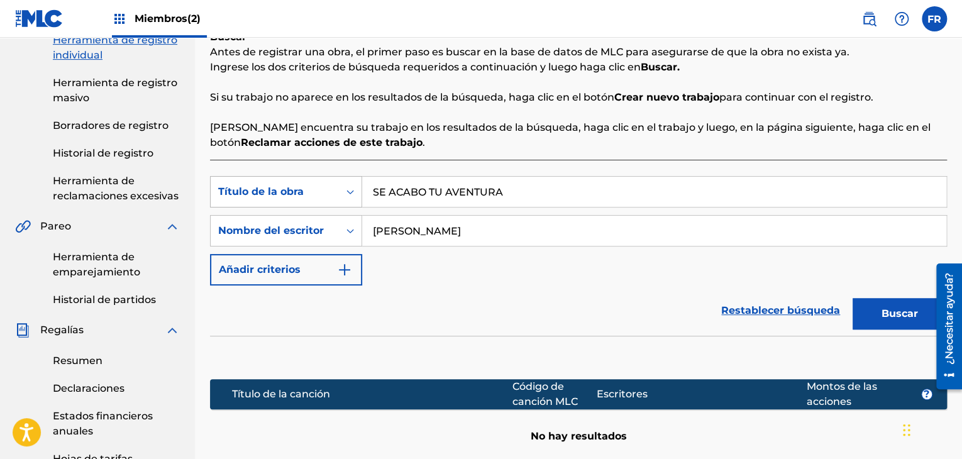
drag, startPoint x: 432, startPoint y: 192, endPoint x: 312, endPoint y: 191, distance: 120.2
click at [312, 191] on div "Búsqueda con criterios 047e0643-d715-4d72-9667-e0f92cc134af Título de la obra S…" at bounding box center [578, 191] width 737 height 31
